Goal: Obtain resource: Download file/media

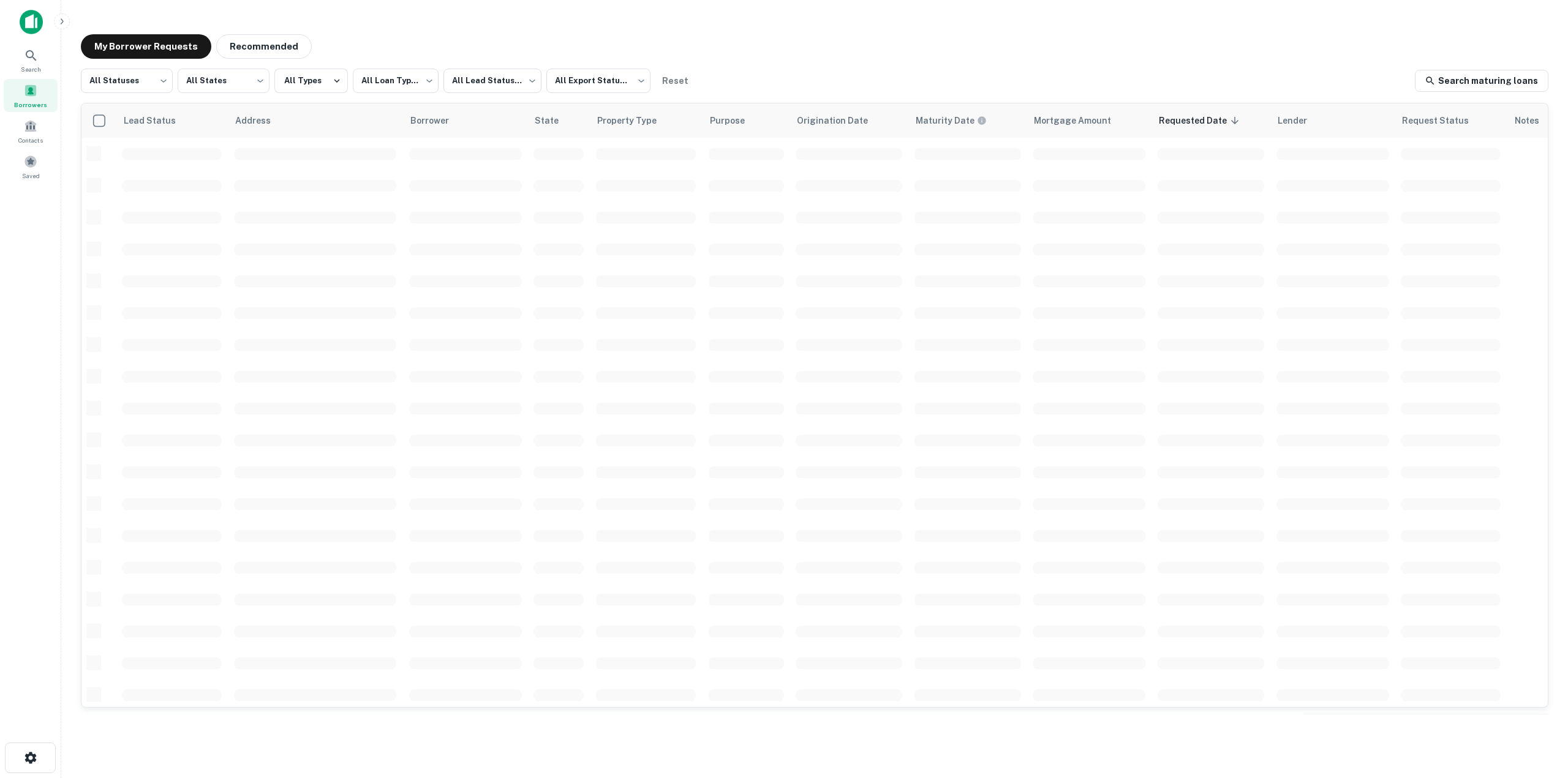
scroll to position [226, 0]
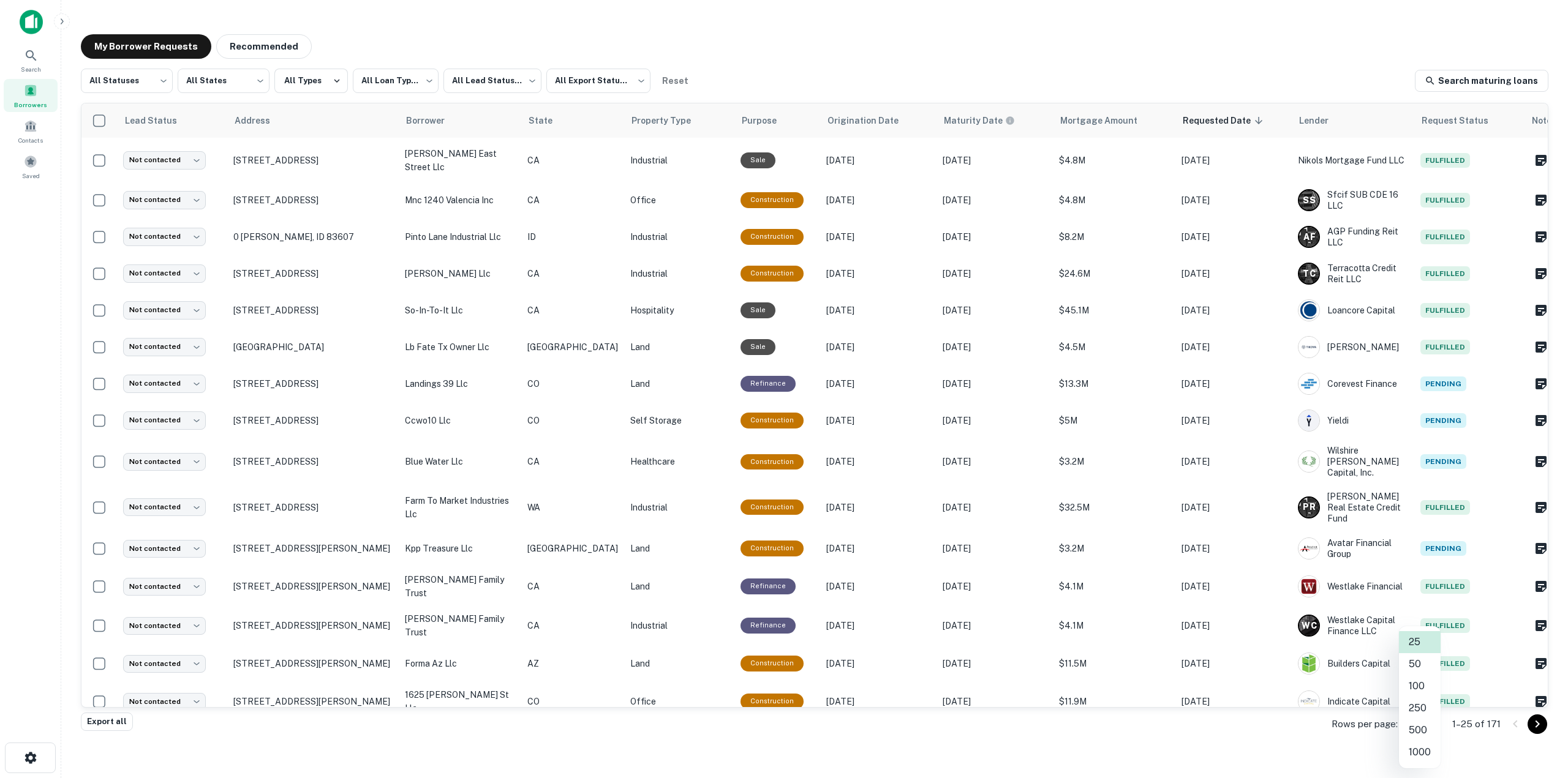
click at [1432, 726] on body "**********" at bounding box center [784, 389] width 1568 height 778
click at [1426, 750] on li "1000" at bounding box center [1420, 752] width 41 height 22
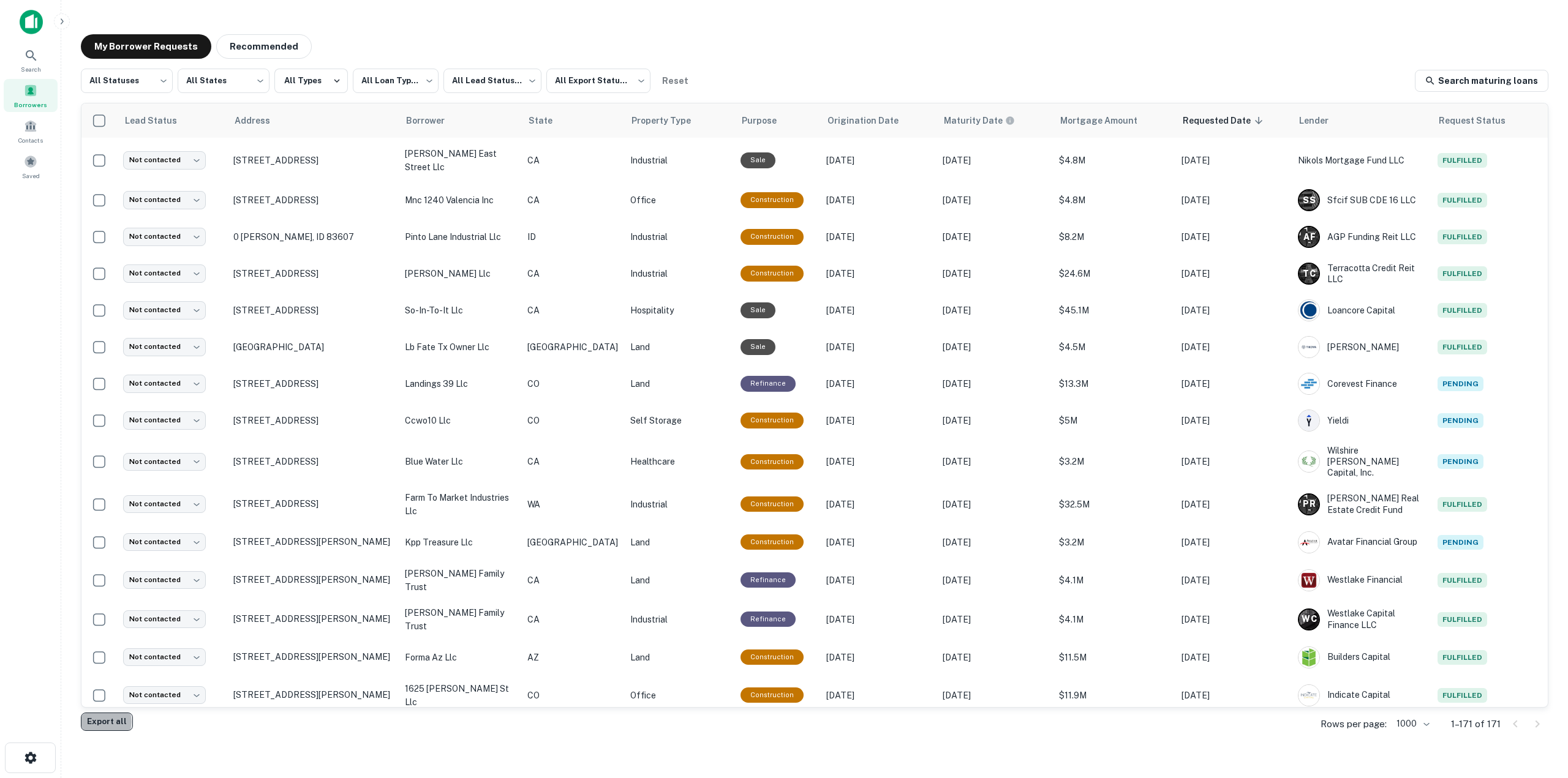
click at [101, 722] on button "Export all" at bounding box center [107, 721] width 52 height 18
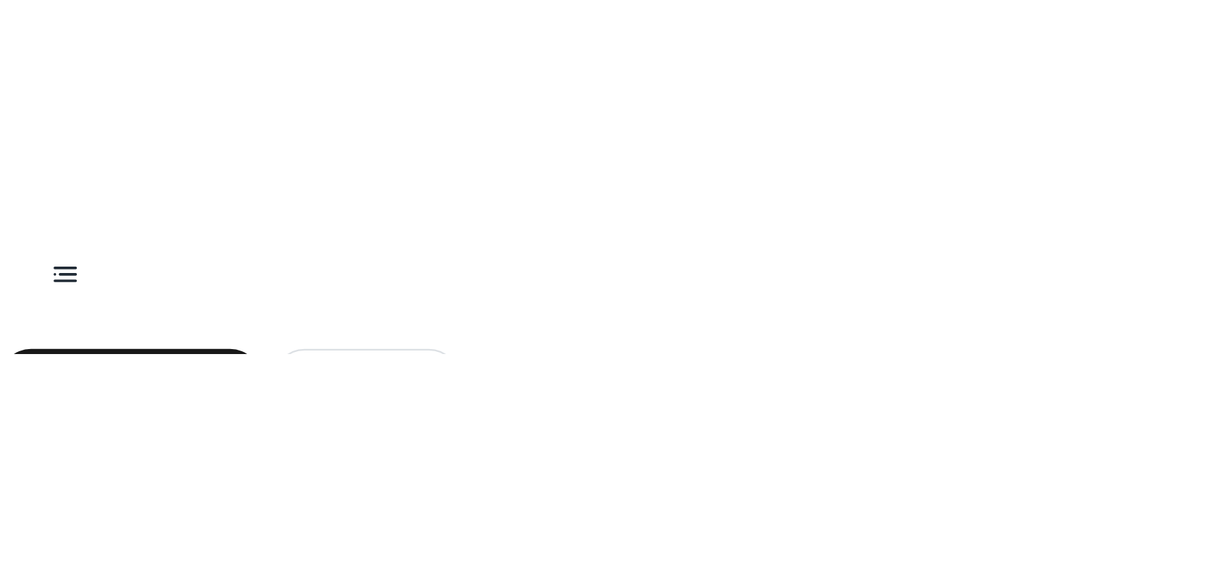
scroll to position [263, 0]
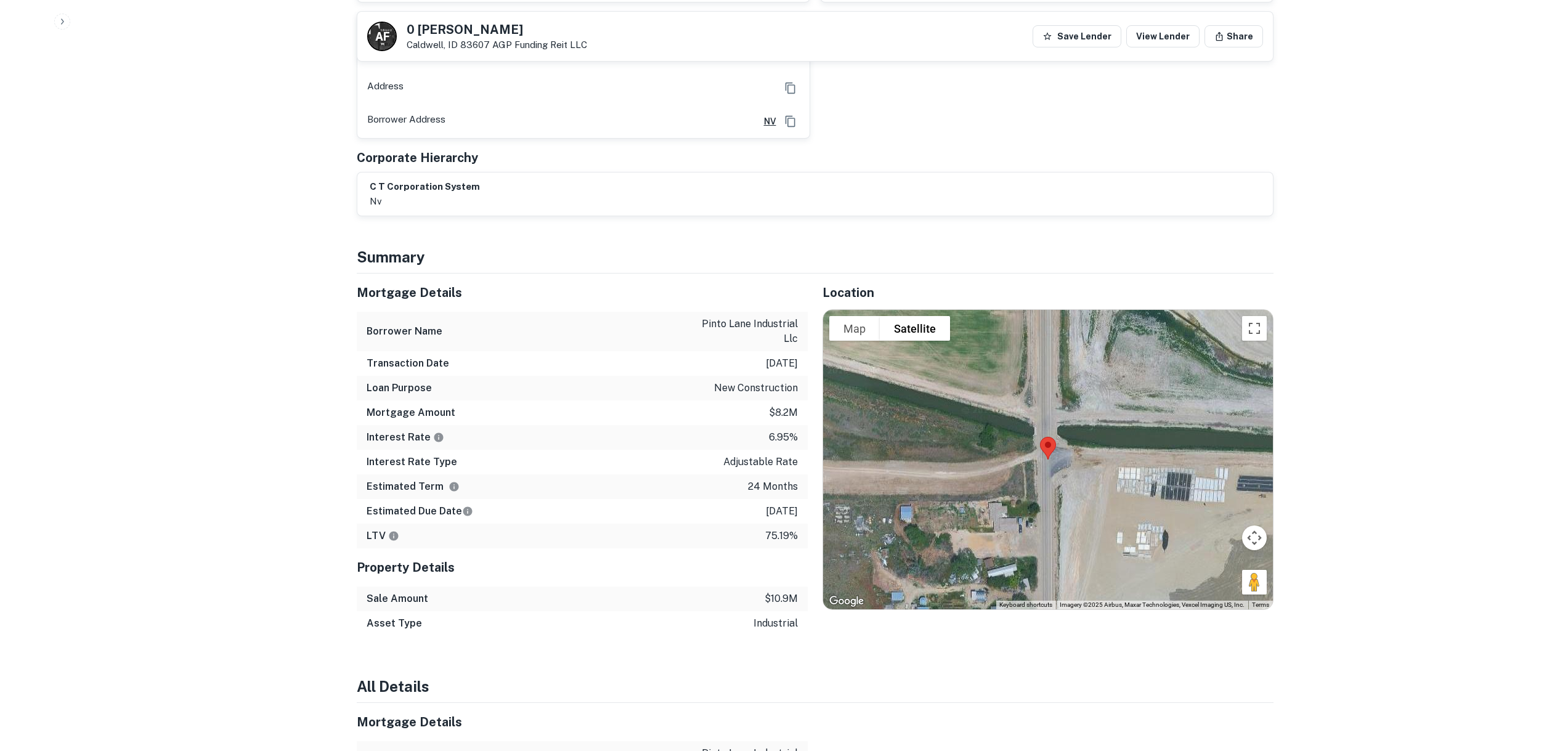
scroll to position [1356, 0]
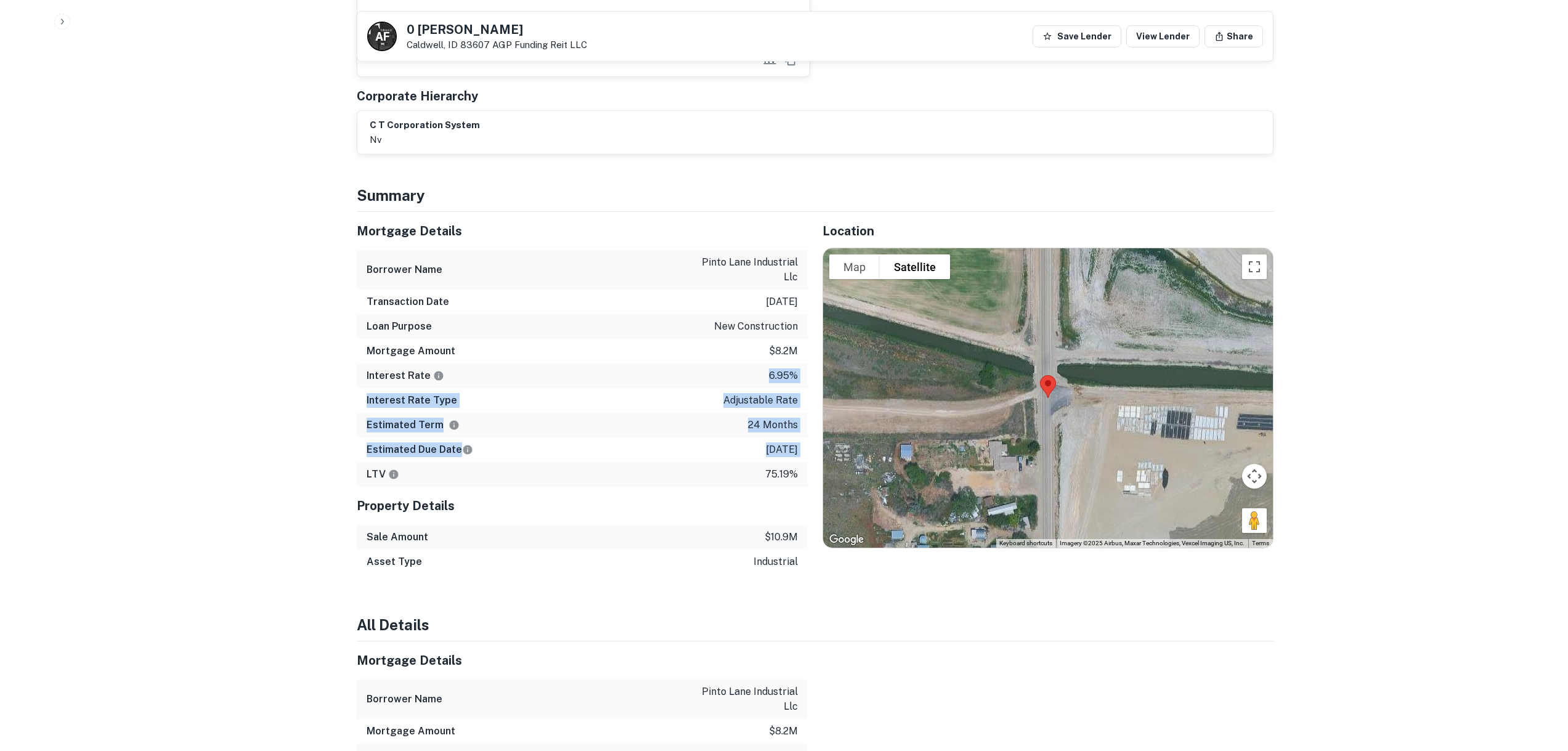
drag, startPoint x: 386, startPoint y: 411, endPoint x: 522, endPoint y: 316, distance: 165.9
click at [522, 316] on div "Mortgage Details Borrower Name pinto lane industrial llc Transaction Date 8/13/…" at bounding box center [575, 393] width 466 height 362
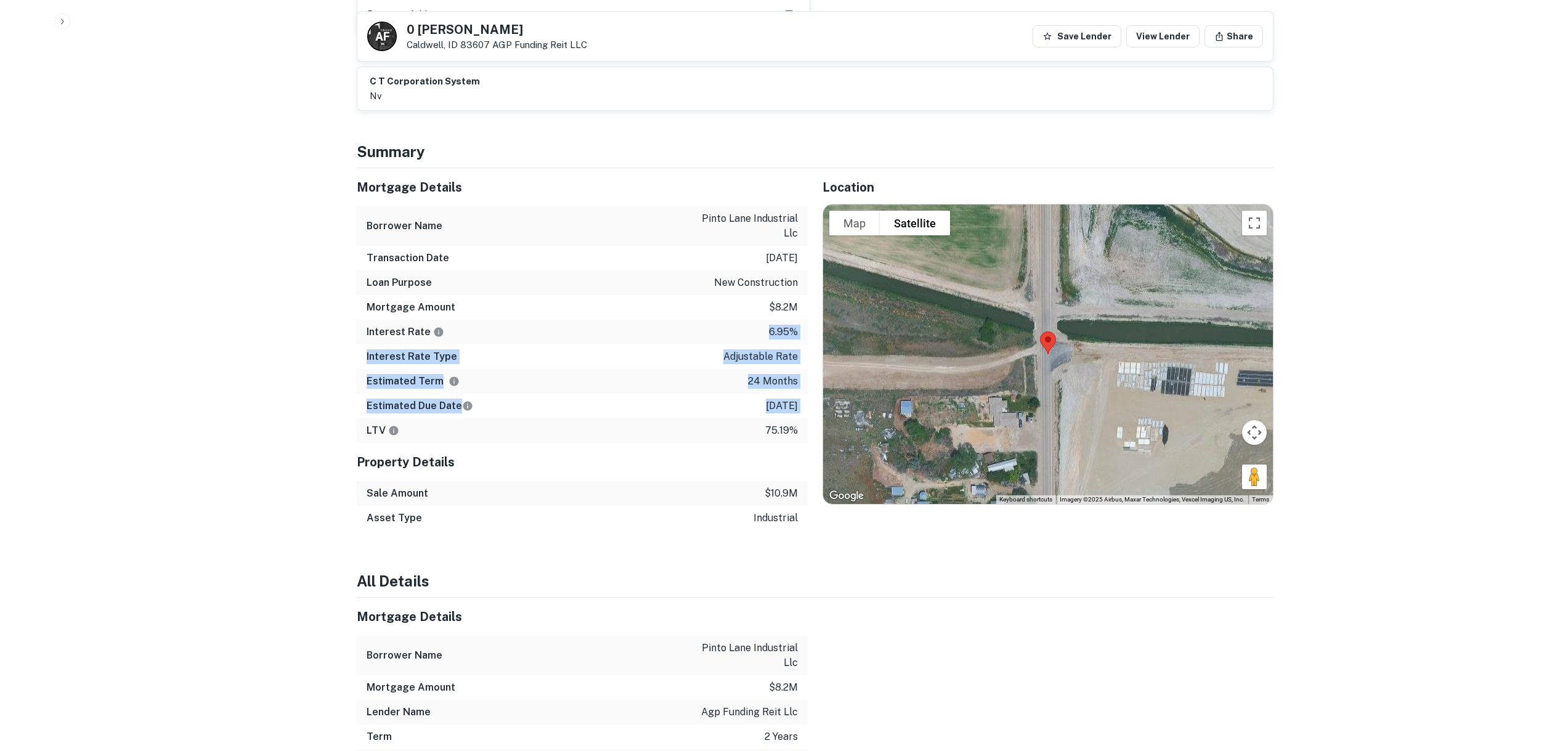
scroll to position [1417, 0]
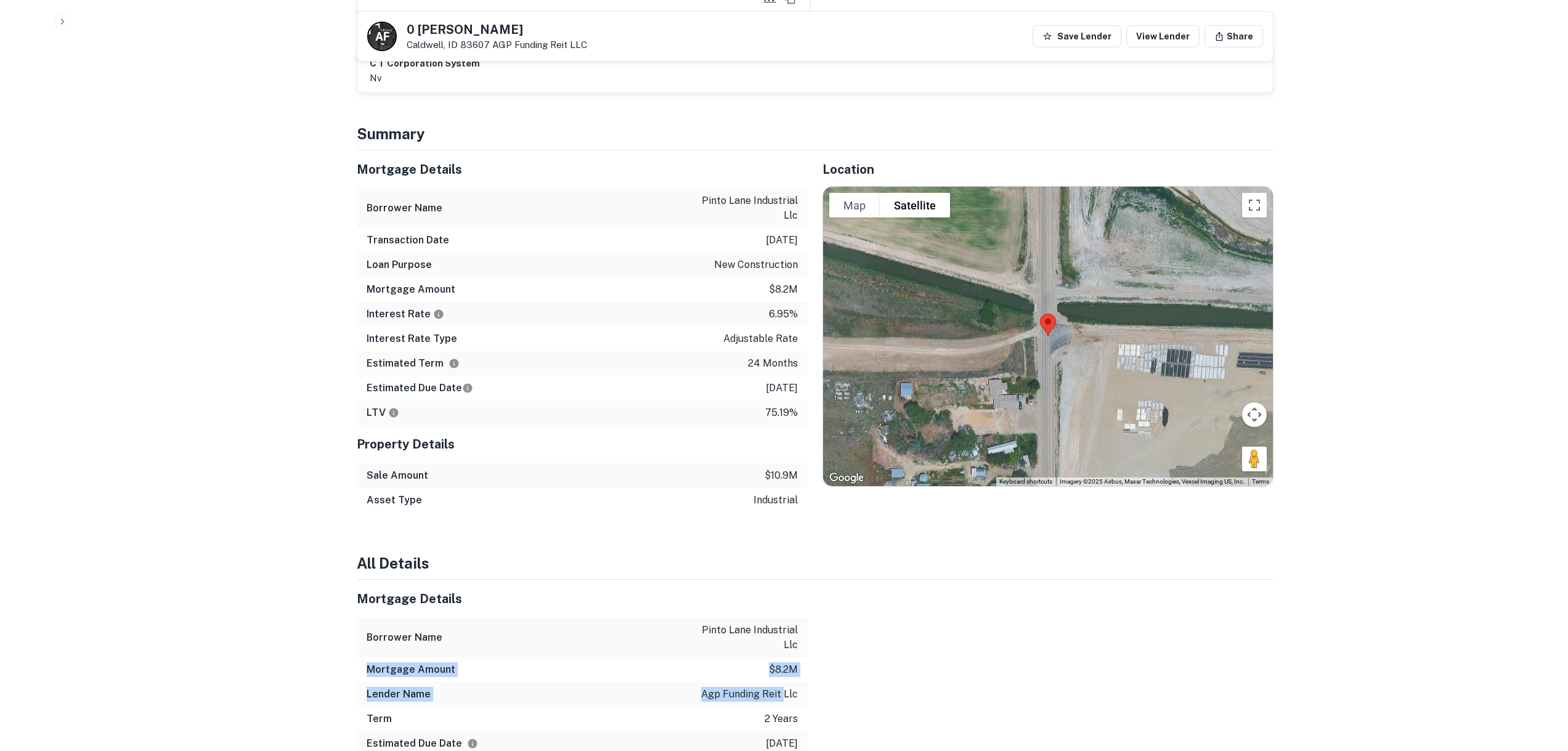
drag, startPoint x: 392, startPoint y: 595, endPoint x: 787, endPoint y: 620, distance: 395.8
click at [787, 620] on div "Mortgage Details Borrower Name pinto lane industrial llc Mortgage Amount $8.2m …" at bounding box center [582, 704] width 451 height 250
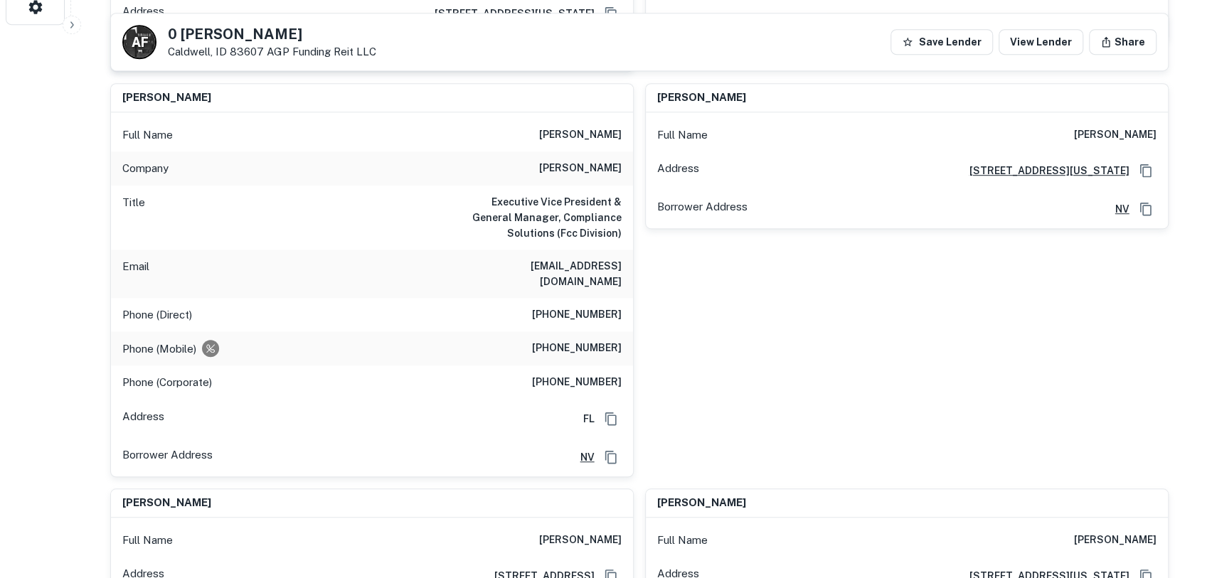
scroll to position [427, 0]
